Goal: Navigation & Orientation: Find specific page/section

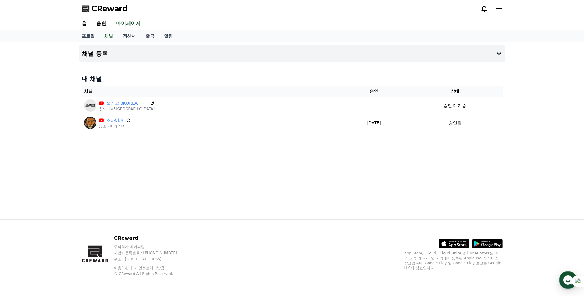
click at [372, 193] on div "채널 등록 내 채널 채널 승인 상태 쓰리코 3KOREA @쓰리코3korea - 승인 대기중 조타이거 @조타이거-r1s [DATE] 09-15 …" at bounding box center [292, 130] width 431 height 177
click at [364, 178] on div "채널 등록 내 채널 채널 승인 상태 쓰리코 3KOREA @쓰리코3korea - 승인 대기중 조타이거 @조타이거-r1s [DATE] 09-15 …" at bounding box center [292, 130] width 431 height 177
click at [427, 166] on div "채널 등록 내 채널 채널 승인 상태 쓰리코 3KOREA @쓰리코3korea - 승인 대기중 조타이거 @조타이거-r1s [DATE] 09-15 …" at bounding box center [292, 130] width 431 height 177
click at [429, 175] on div "채널 등록 내 채널 채널 승인 상태 쓰리코 3KOREA @쓰리코3korea - 승인 대기중 조타이거 @조타이거-r1s [DATE] 09-15 …" at bounding box center [292, 130] width 431 height 177
drag, startPoint x: 0, startPoint y: 0, endPoint x: 300, endPoint y: 177, distance: 347.9
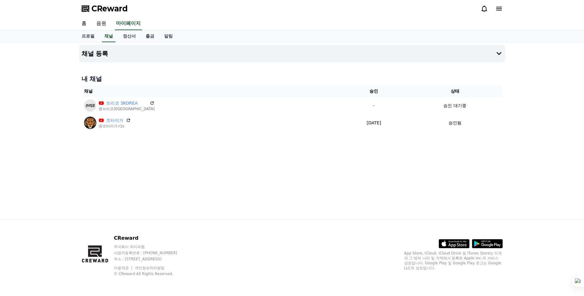
click at [300, 177] on div "채널 등록 내 채널 채널 승인 상태 쓰리코 3KOREA @쓰리코3korea - 승인 대기중 조타이거 @조타이거-r1s [DATE] 09-15 …" at bounding box center [292, 130] width 431 height 177
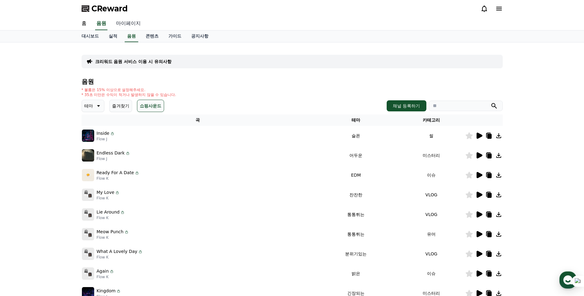
click at [131, 22] on link "마이페이지" at bounding box center [128, 23] width 34 height 13
select select "**********"
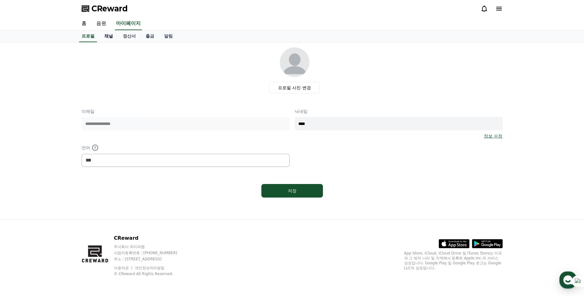
click at [107, 38] on link "채널" at bounding box center [108, 36] width 18 height 12
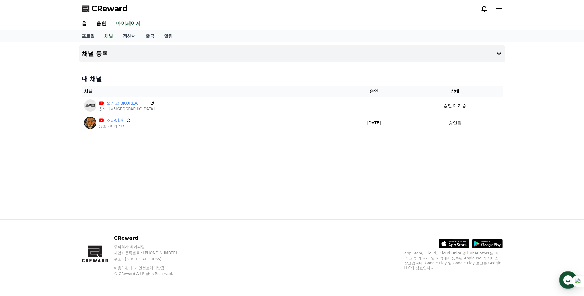
click at [523, 160] on div "채널 등록 내 채널 채널 승인 상태 쓰리코 3KOREA @쓰리코3korea - 승인 대기중 조타이거 @조타이거-r1s 2025-09-15 09…" at bounding box center [292, 130] width 584 height 177
click at [153, 35] on link "출금" at bounding box center [150, 36] width 18 height 12
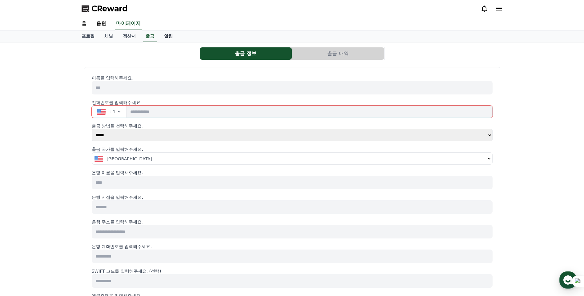
click at [169, 35] on link "알림" at bounding box center [168, 36] width 18 height 12
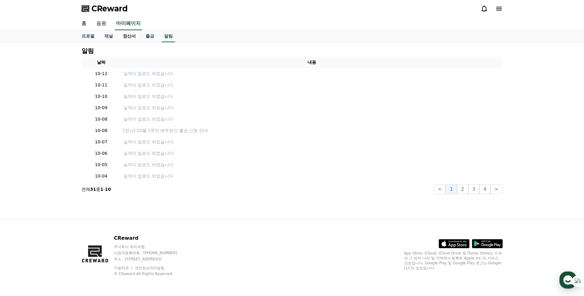
click at [130, 38] on link "정산서" at bounding box center [129, 36] width 23 height 12
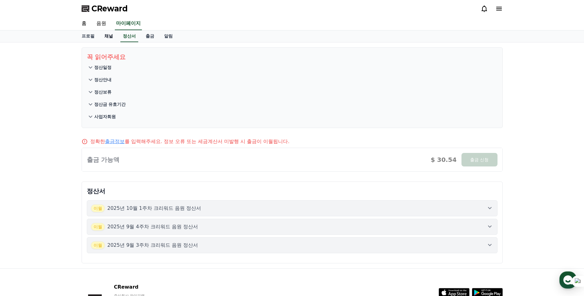
click at [106, 38] on link "채널" at bounding box center [108, 36] width 18 height 12
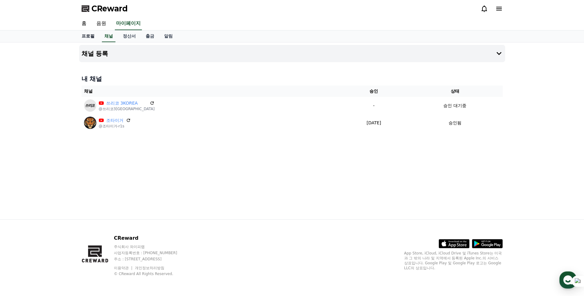
click at [86, 38] on link "프로필" at bounding box center [88, 36] width 23 height 12
select select "**********"
